Goal: Task Accomplishment & Management: Use online tool/utility

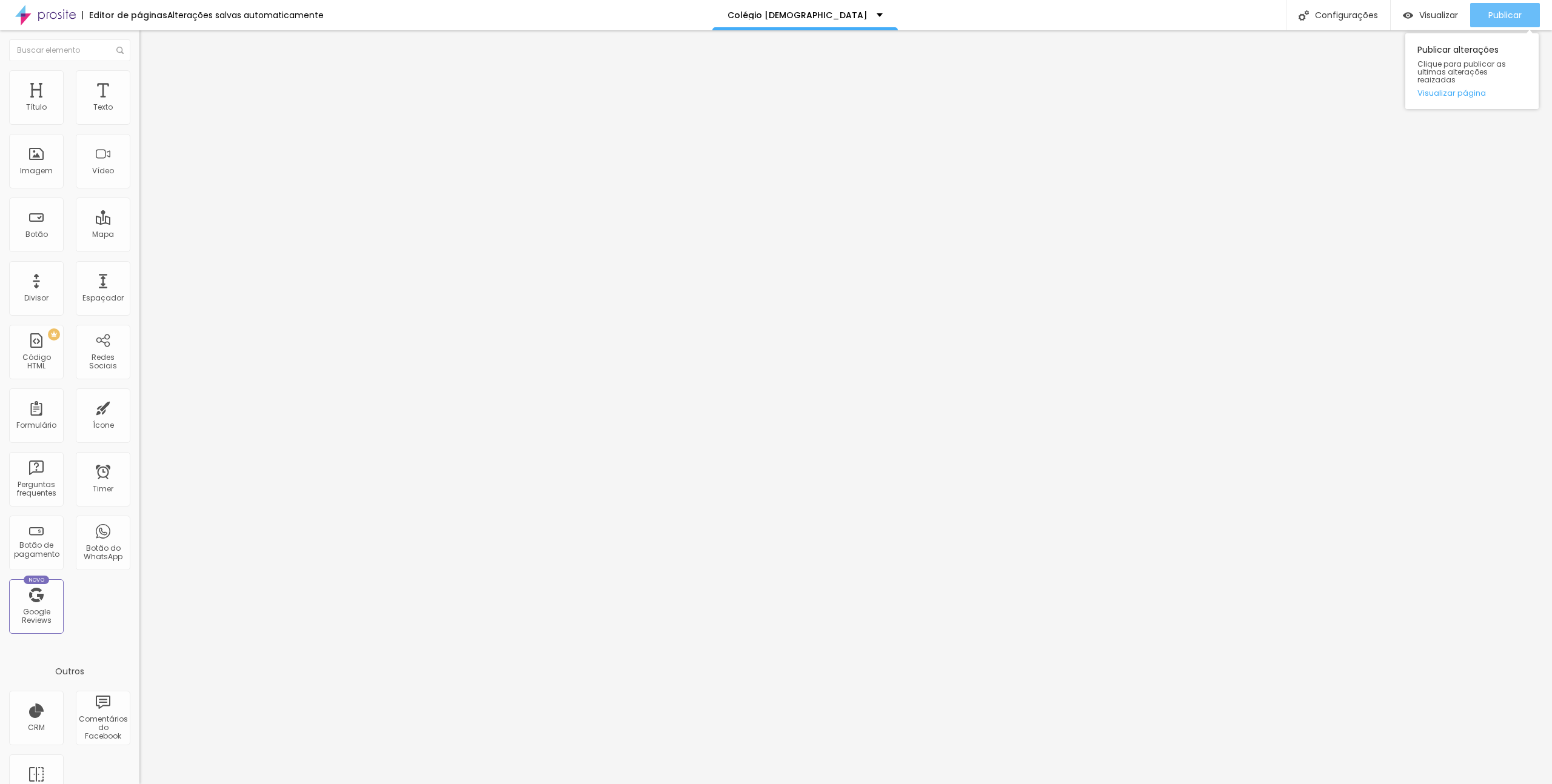
click at [1519, 4] on div "Publicar" at bounding box center [1505, 15] width 33 height 24
click at [139, 117] on div "Formulário CA" at bounding box center [209, 113] width 139 height 37
click at [139, 123] on img at bounding box center [143, 126] width 7 height 7
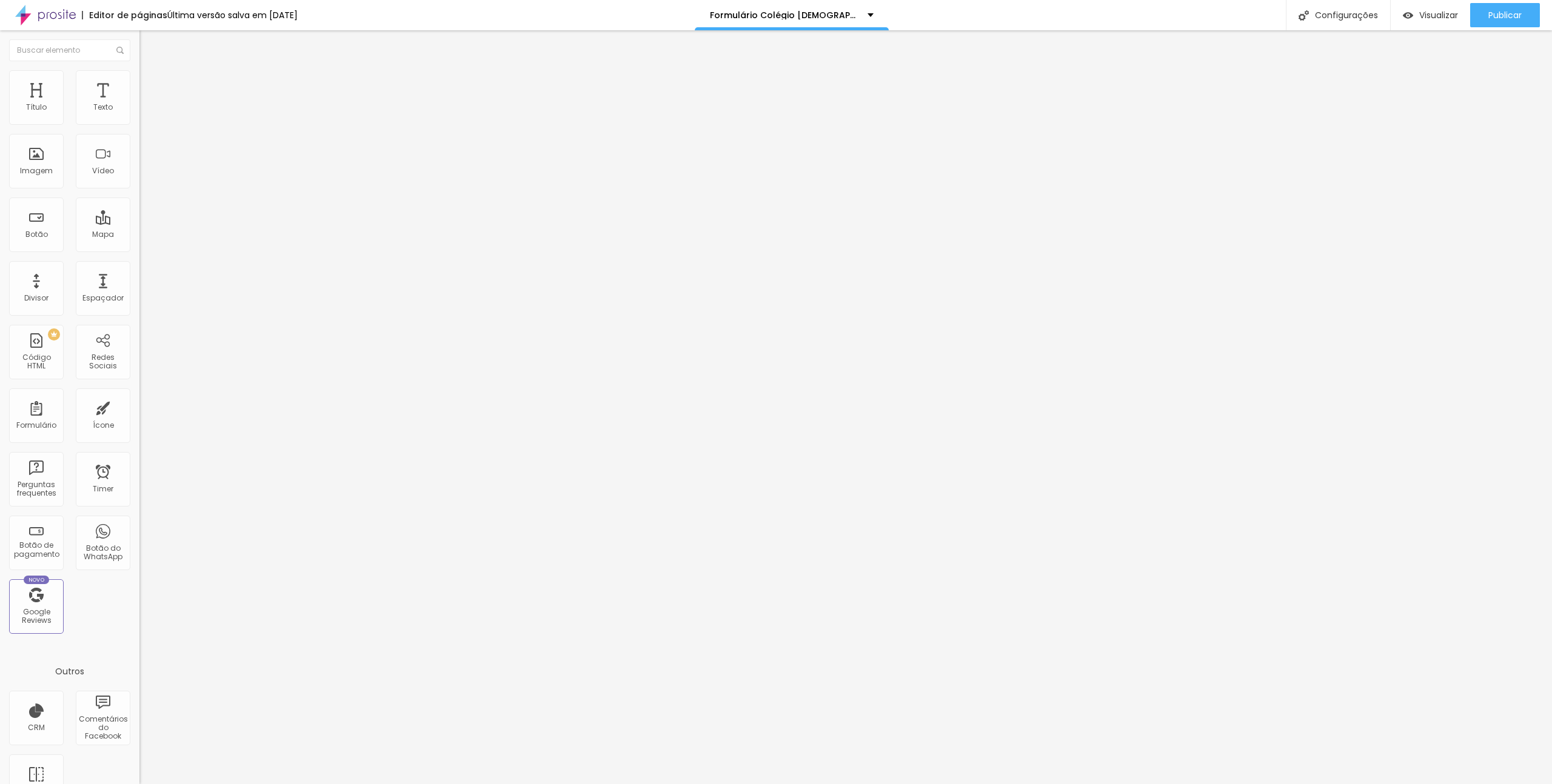
scroll to position [364, 0]
click at [976, 783] on div at bounding box center [776, 796] width 1552 height 11
click at [139, 122] on span at bounding box center [143, 127] width 7 height 10
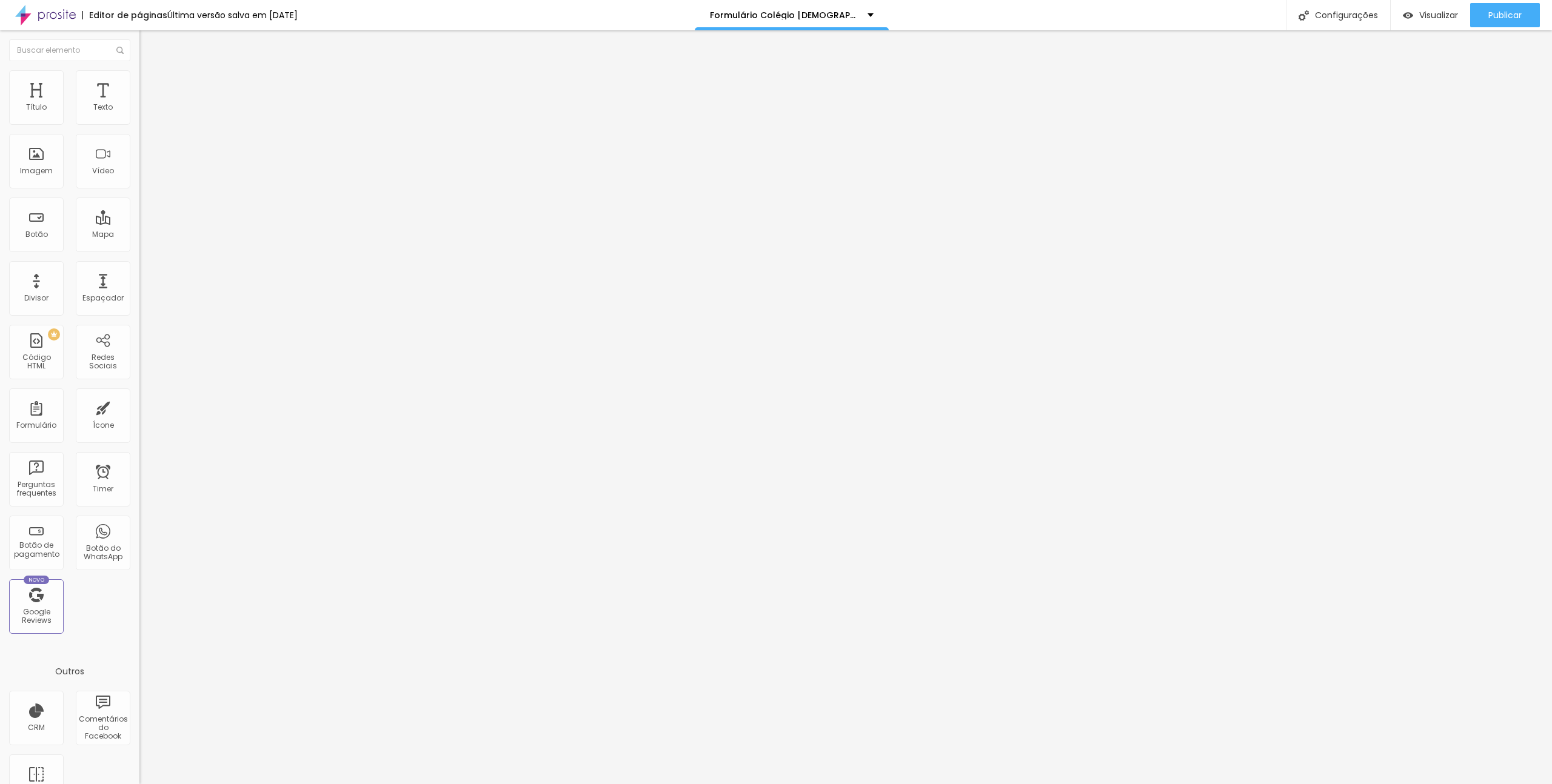
type input "Sala 1 (Berçário)"
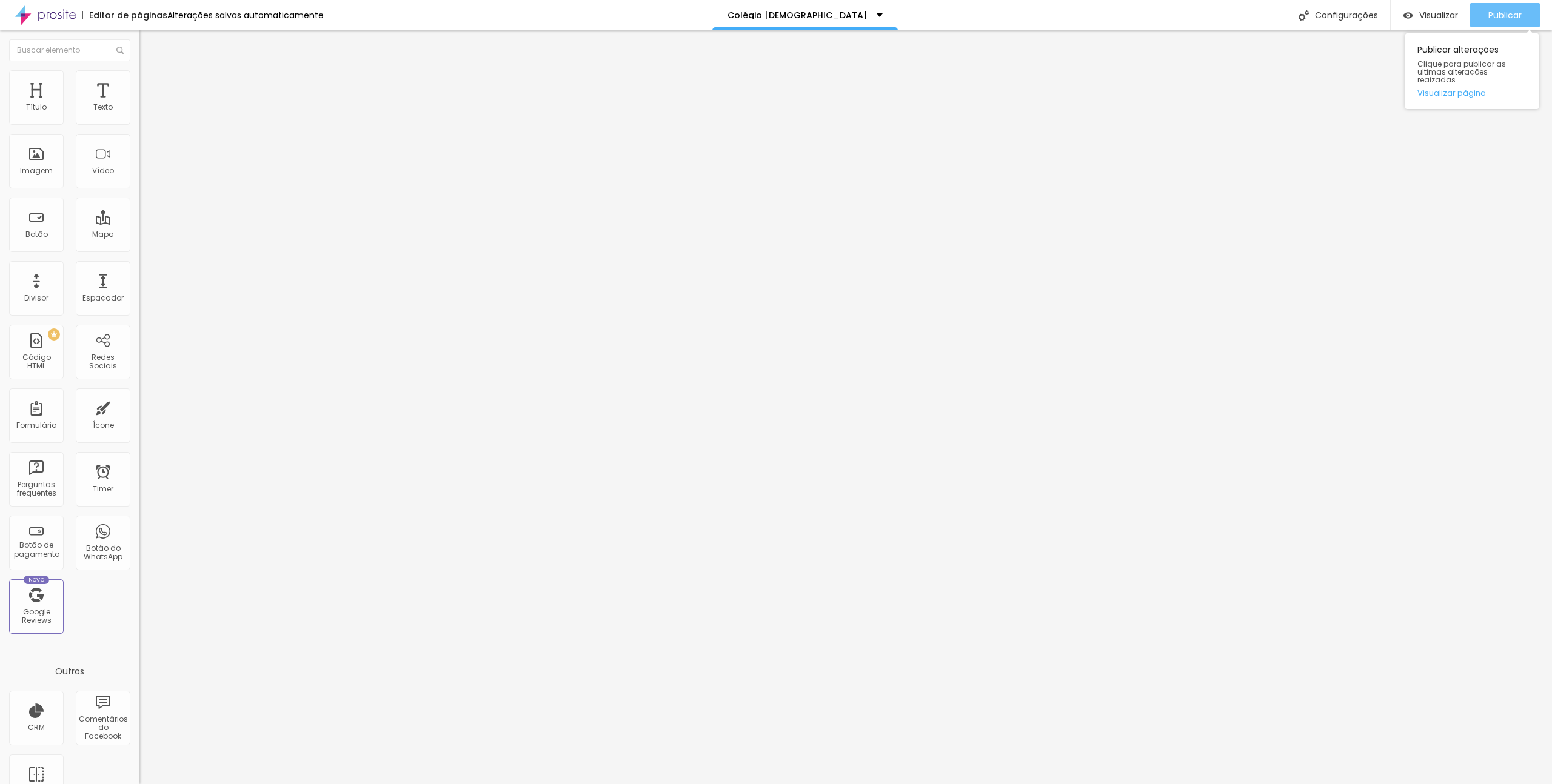
click at [1513, 10] on span "Publicar" at bounding box center [1505, 15] width 33 height 10
click at [139, 113] on div "Formulário Form" at bounding box center [209, 113] width 139 height 37
click at [139, 122] on span at bounding box center [143, 127] width 7 height 10
click at [982, 783] on div at bounding box center [776, 796] width 1552 height 11
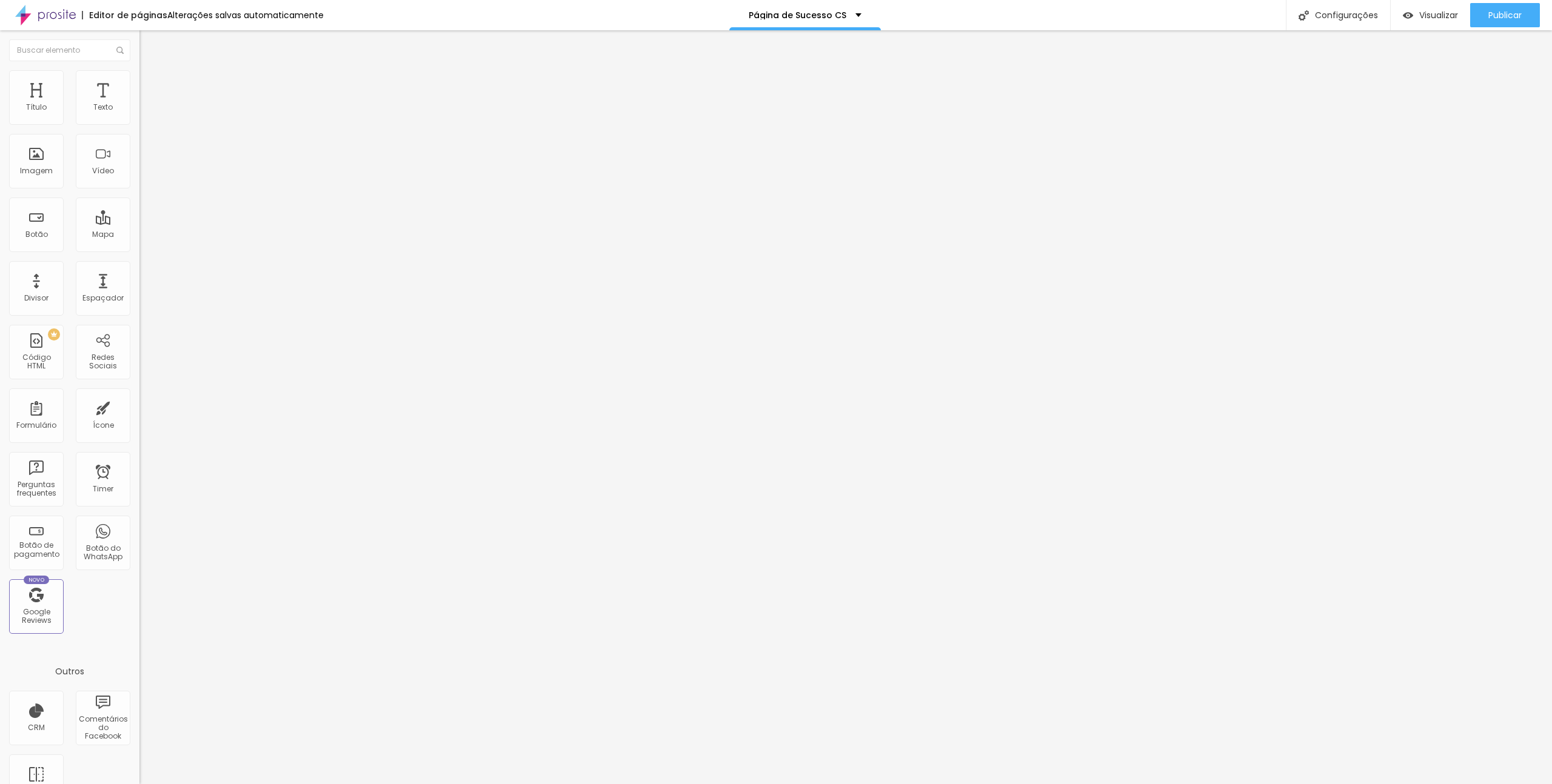
click at [139, 250] on input "https://joanaganchinho.alboompro.com/formulario-n-3" at bounding box center [212, 243] width 146 height 12
click at [139, 250] on input "[URL][DOMAIN_NAME]" at bounding box center [212, 243] width 146 height 12
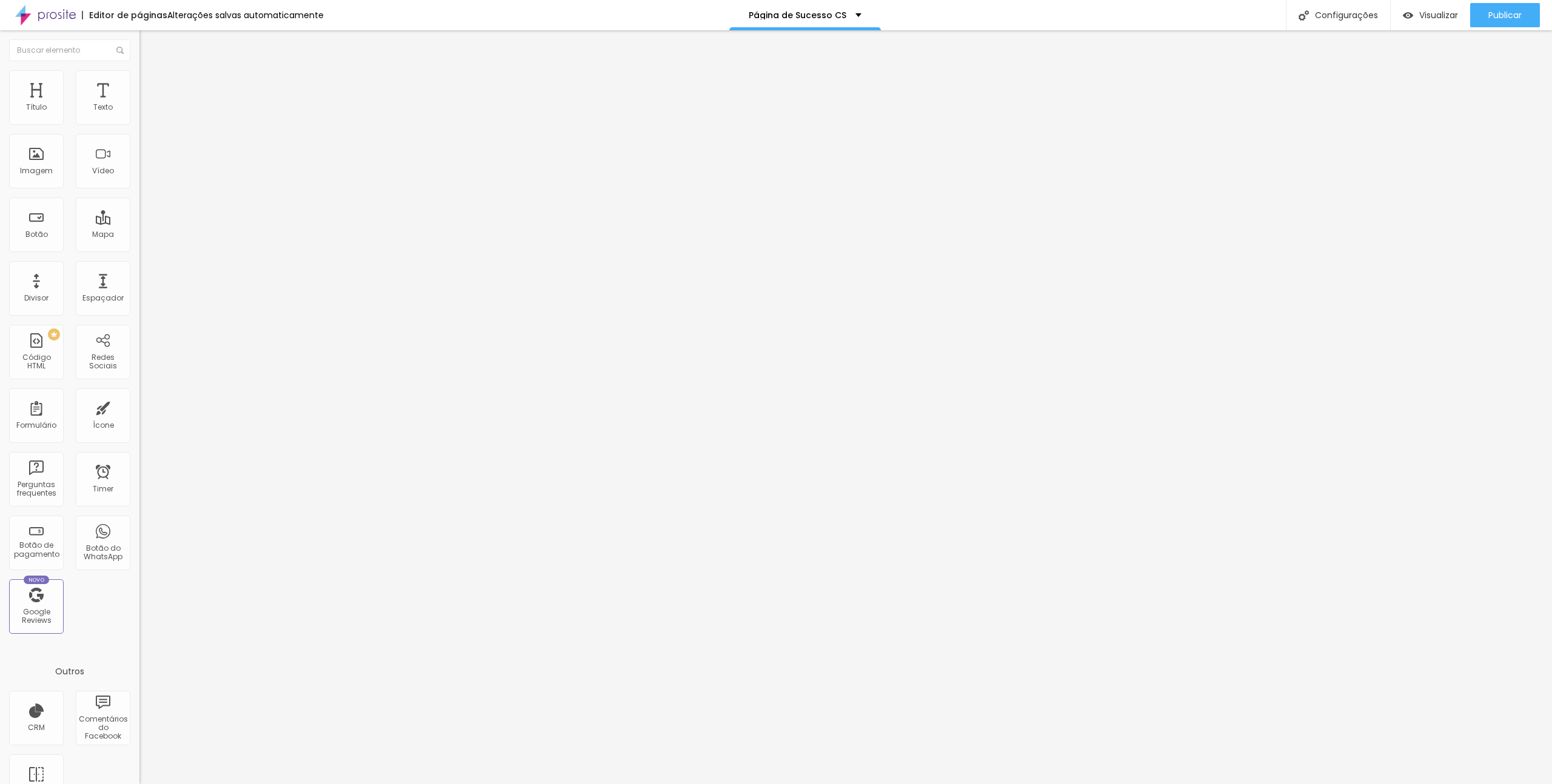
click at [139, 250] on input "[URL][DOMAIN_NAME]" at bounding box center [212, 243] width 146 height 12
click at [139, 245] on input "[URL][DOMAIN_NAME]" at bounding box center [212, 243] width 146 height 12
paste input "ca://joanaganchinho.alboompro.com/formulario-"
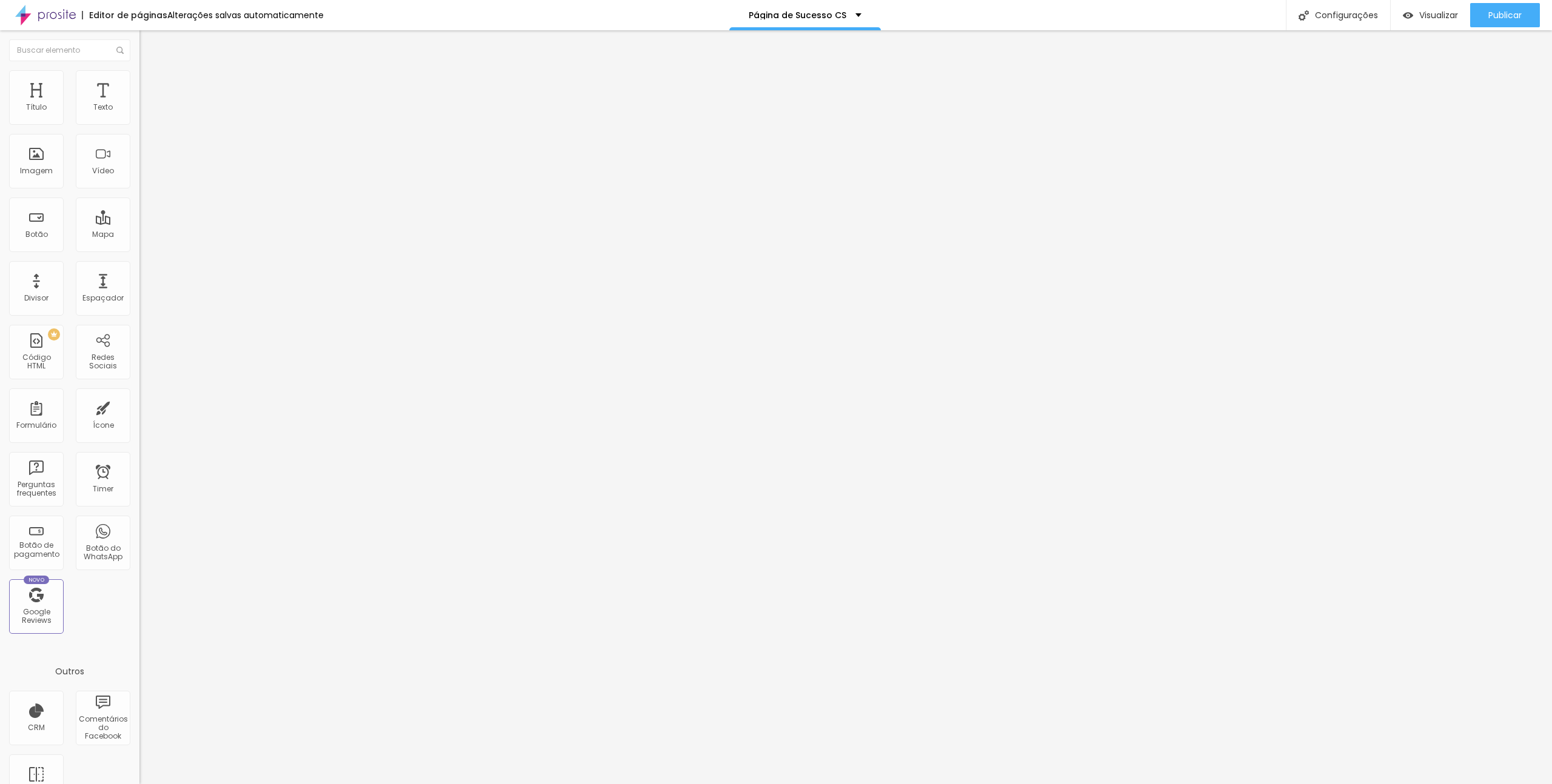
scroll to position [0, 95]
click at [139, 246] on input "https://joanaganchinho.alboompro.com/formulario-ca://joanaganchinho.alboompro.c…" at bounding box center [212, 243] width 146 height 12
paste input "text"
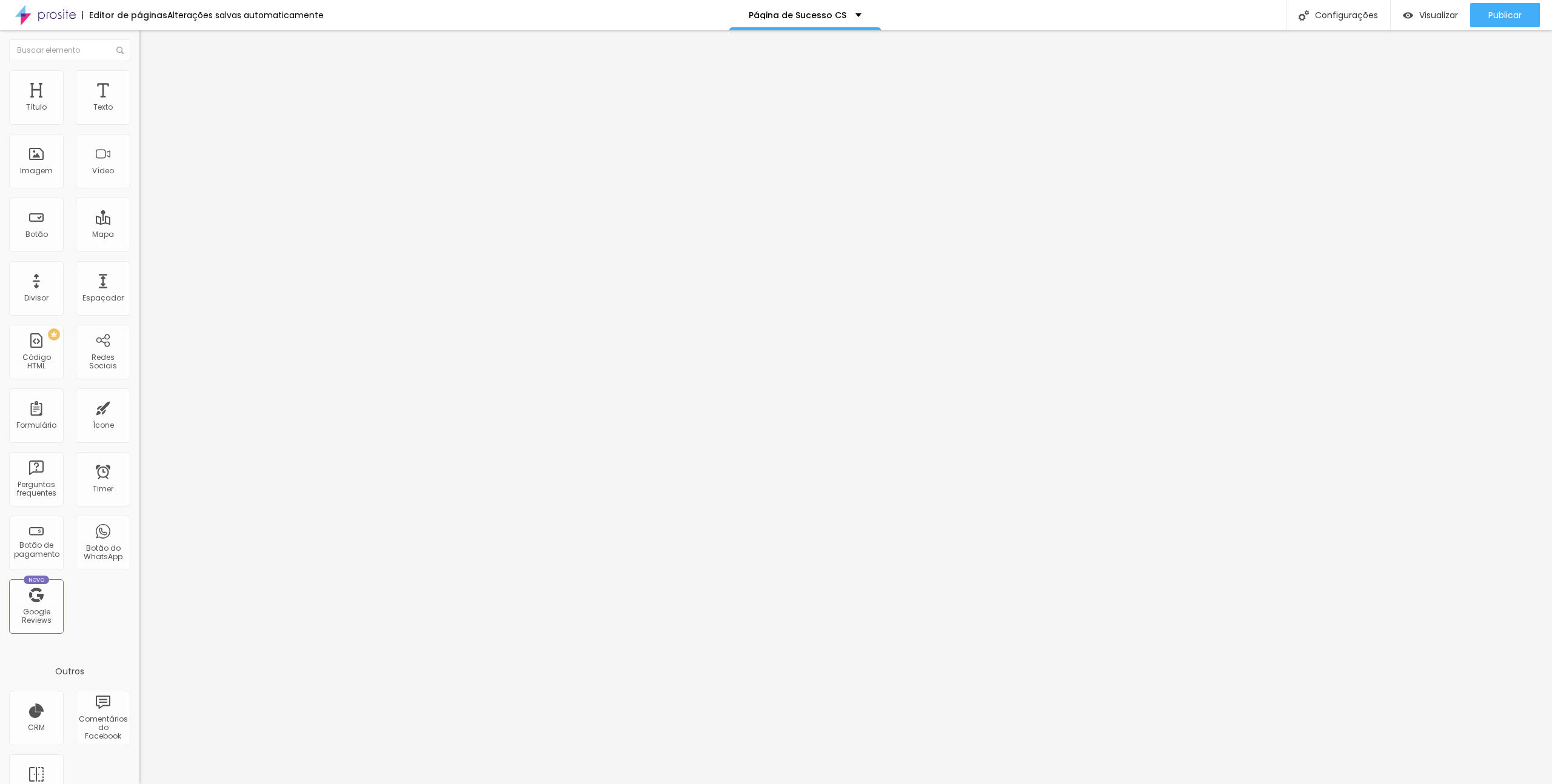
scroll to position [0, 94]
type input "[URL][DOMAIN_NAME]"
click at [139, 373] on div "Editar Botão Conteúdo Estilo Avançado Texto Clique Aqui! Alinhamento [GEOGRAPHI…" at bounding box center [209, 407] width 139 height 754
click at [1481, 13] on button "Publicar" at bounding box center [1505, 15] width 70 height 24
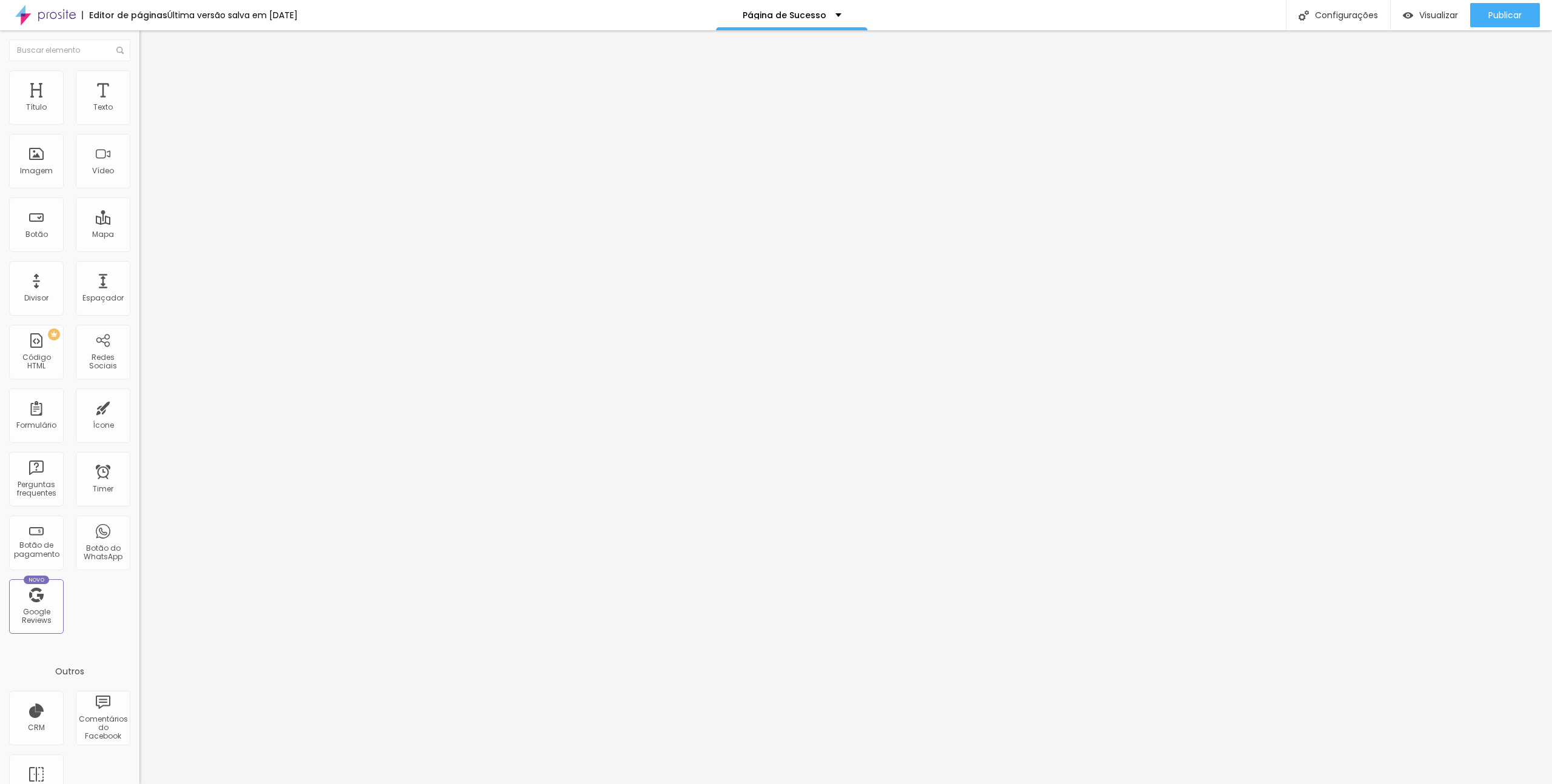
scroll to position [1, 0]
click at [139, 250] on input "[URL][DOMAIN_NAME]" at bounding box center [212, 243] width 146 height 12
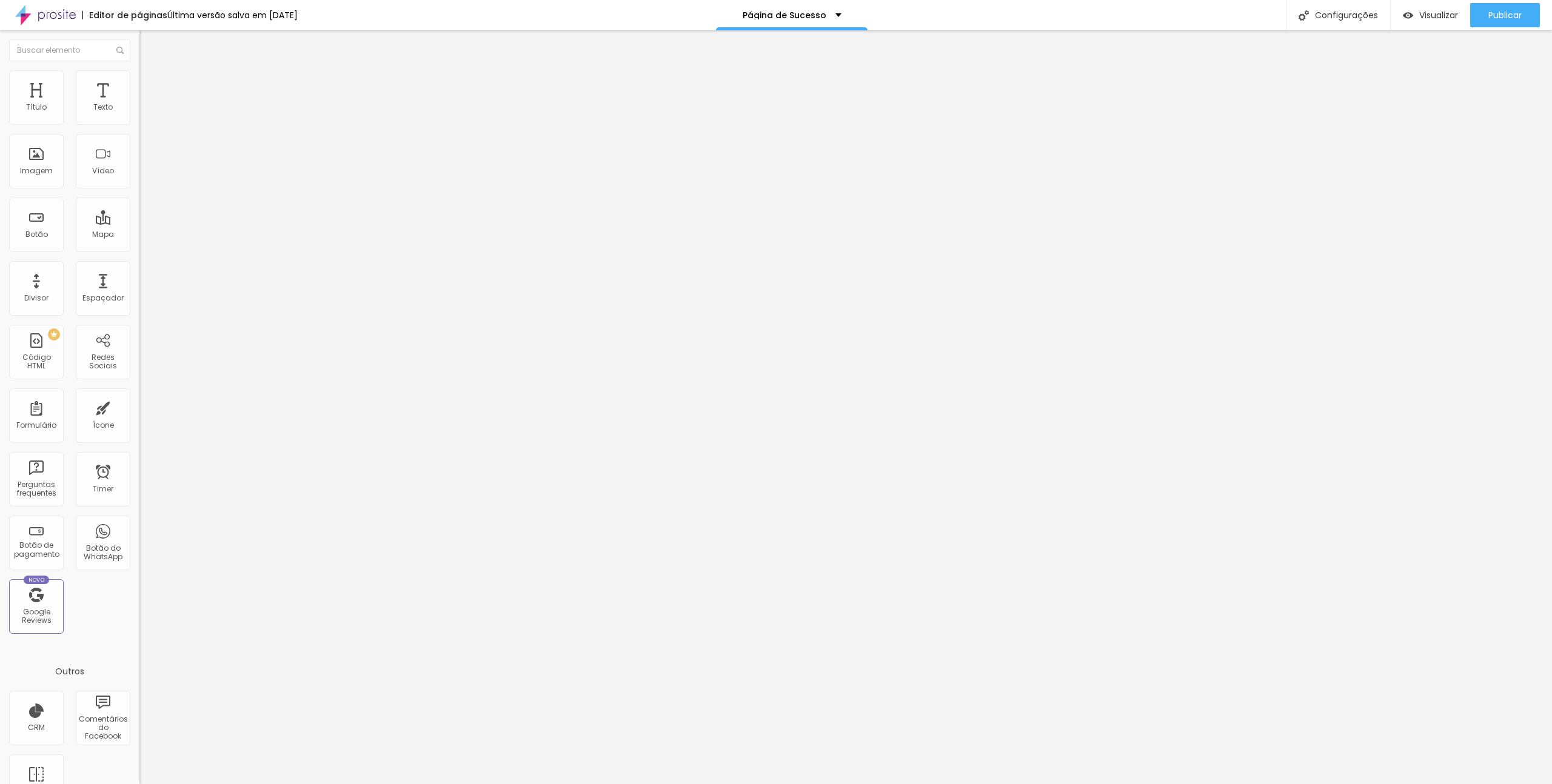
paste input "ca"
type input "[URL][DOMAIN_NAME]"
click at [139, 328] on div "Editar Botão Conteúdo Estilo Avançado Texto Clique Aqui! Alinhamento [GEOGRAPHI…" at bounding box center [209, 407] width 139 height 754
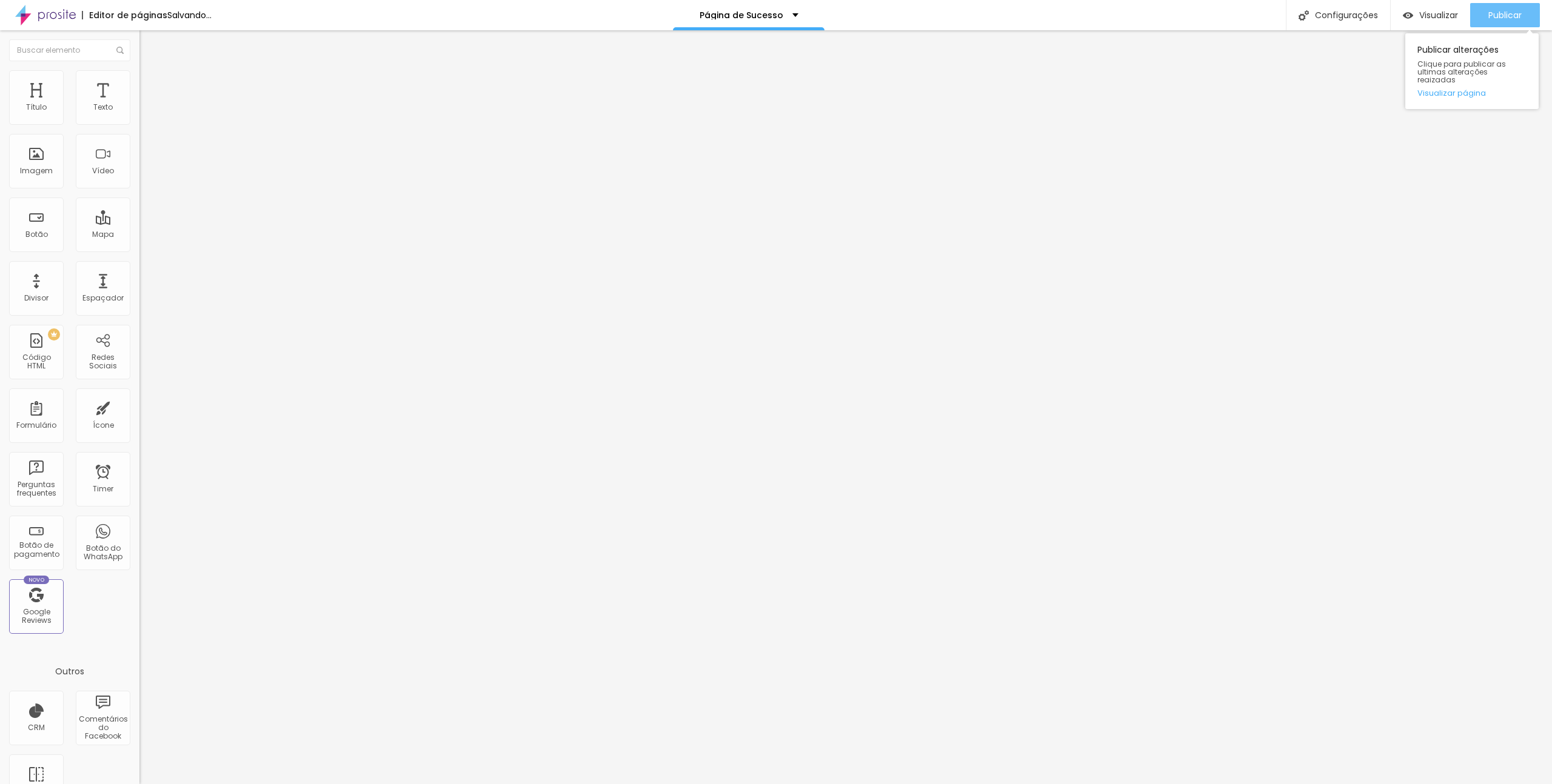
click at [1505, 12] on span "Publicar" at bounding box center [1505, 15] width 33 height 10
click at [139, 248] on input "[URL][DOMAIN_NAME]" at bounding box center [212, 243] width 146 height 12
